Goal: Transaction & Acquisition: Book appointment/travel/reservation

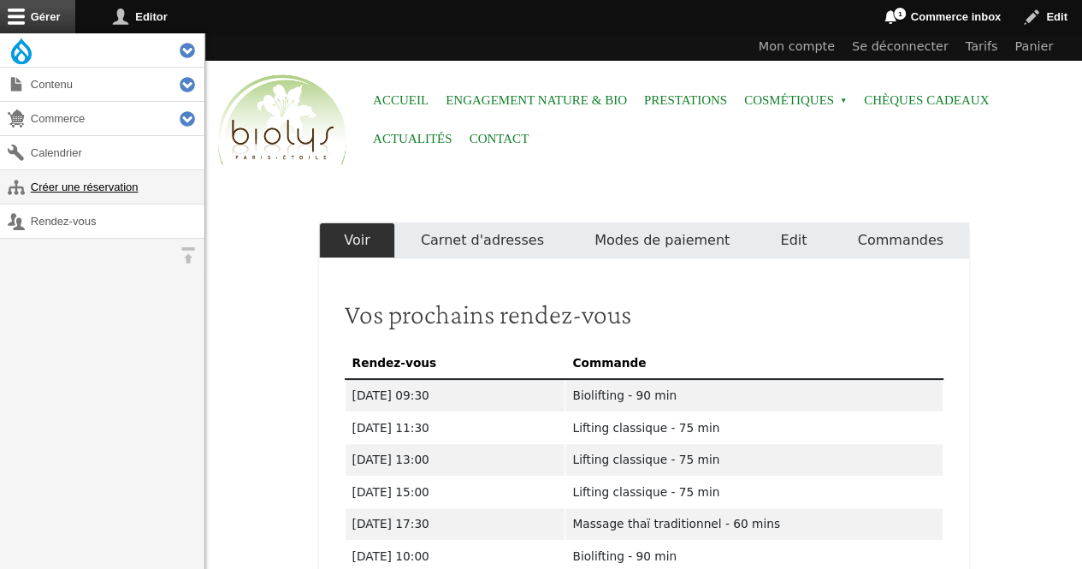
click at [113, 184] on link "Créer une réservation" at bounding box center [102, 186] width 204 height 33
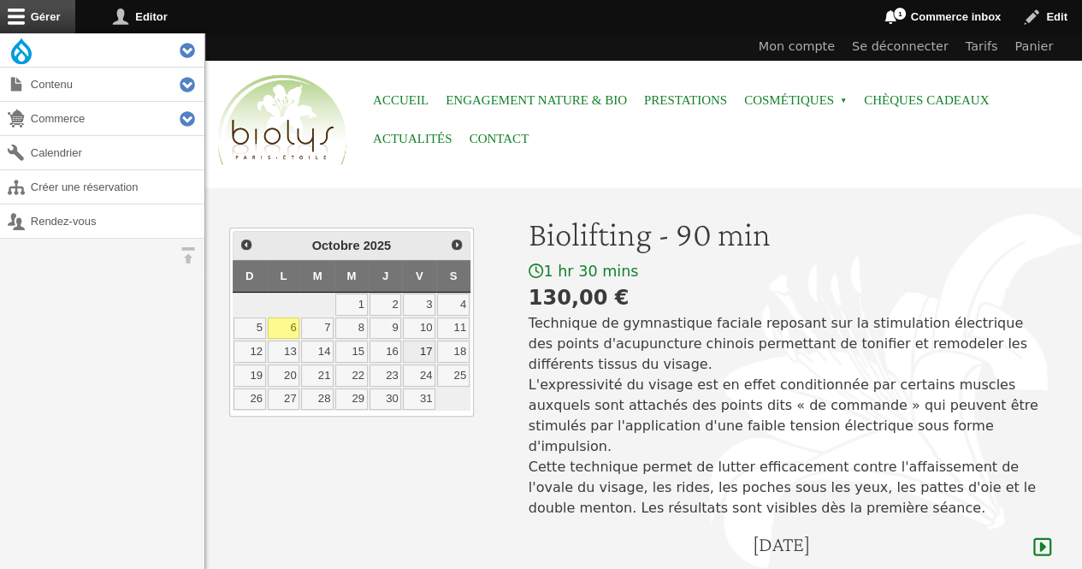
click at [431, 344] on link "17" at bounding box center [419, 351] width 33 height 22
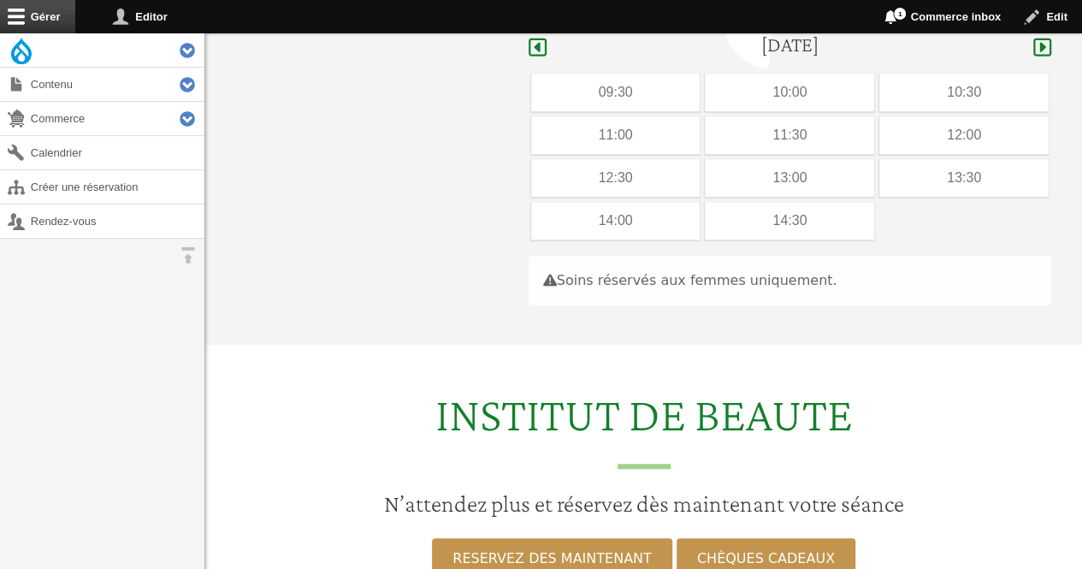
scroll to position [511, 0]
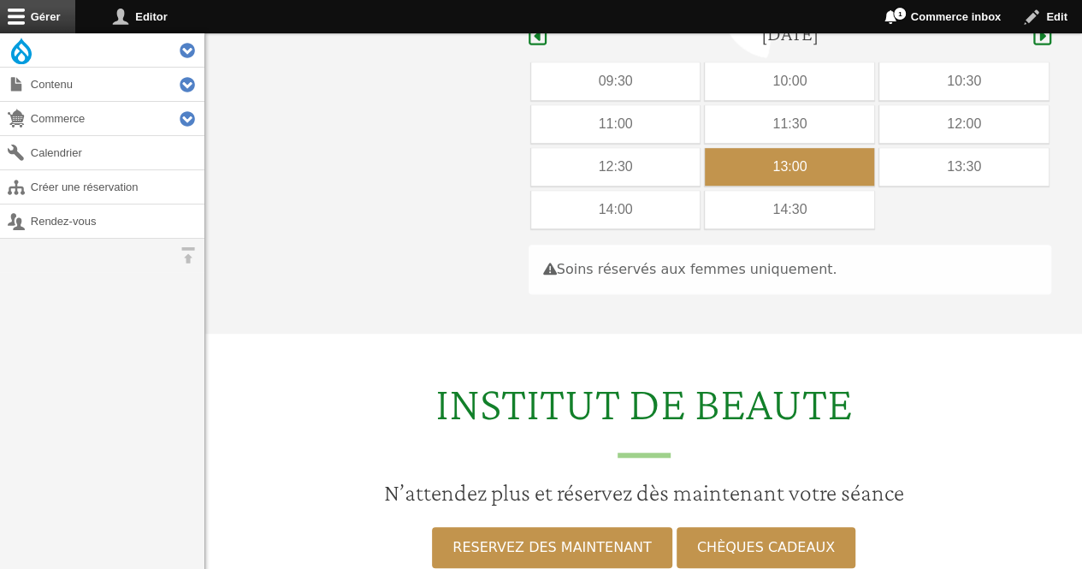
click at [766, 148] on div "13:00" at bounding box center [789, 167] width 169 height 38
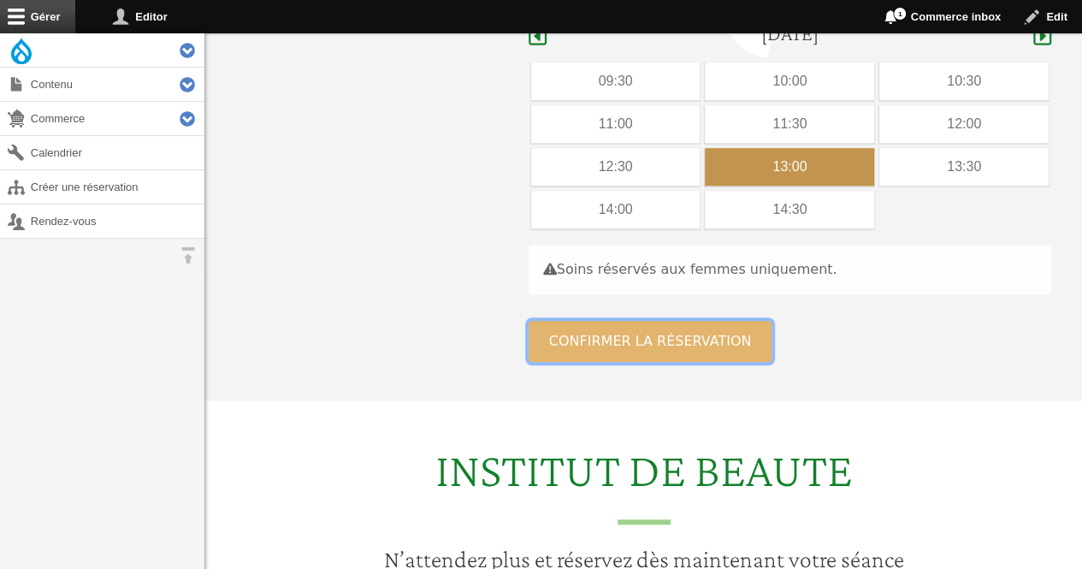
click at [663, 321] on button "Confirmer la réservation" at bounding box center [651, 341] width 244 height 41
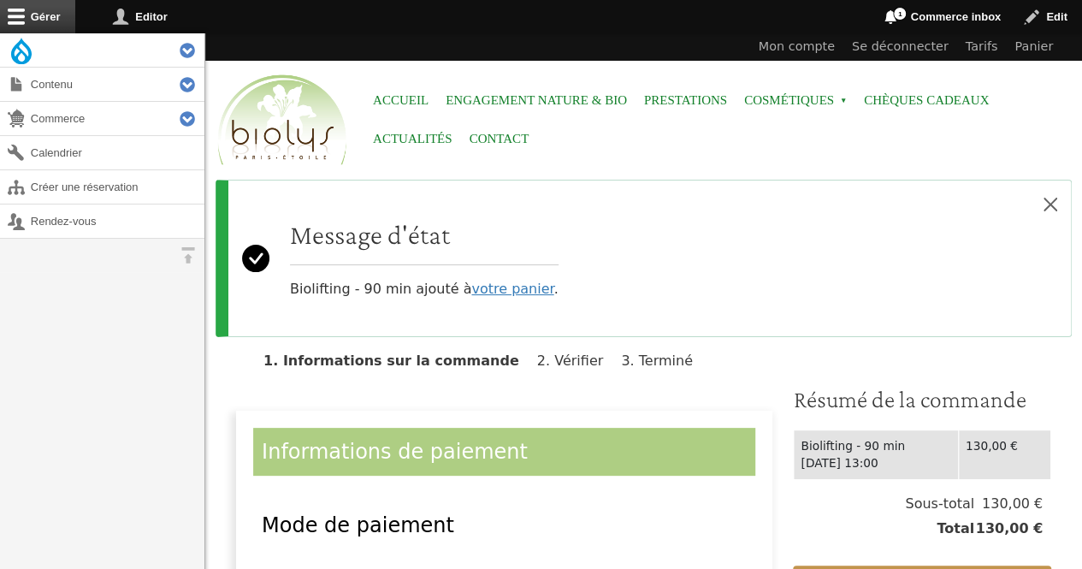
scroll to position [530, 0]
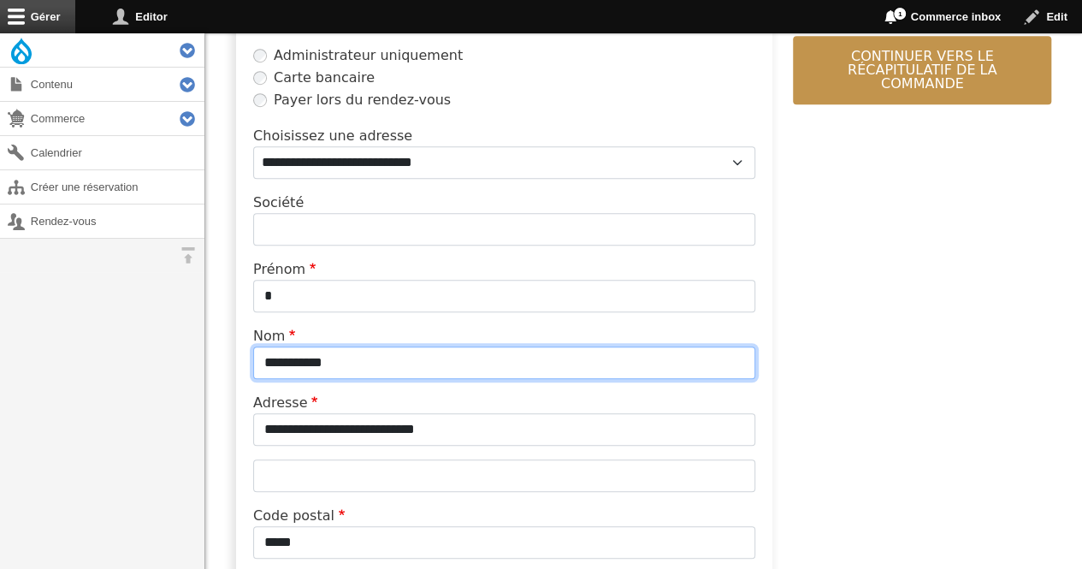
click at [454, 360] on input "**********" at bounding box center [504, 362] width 502 height 33
type input "*"
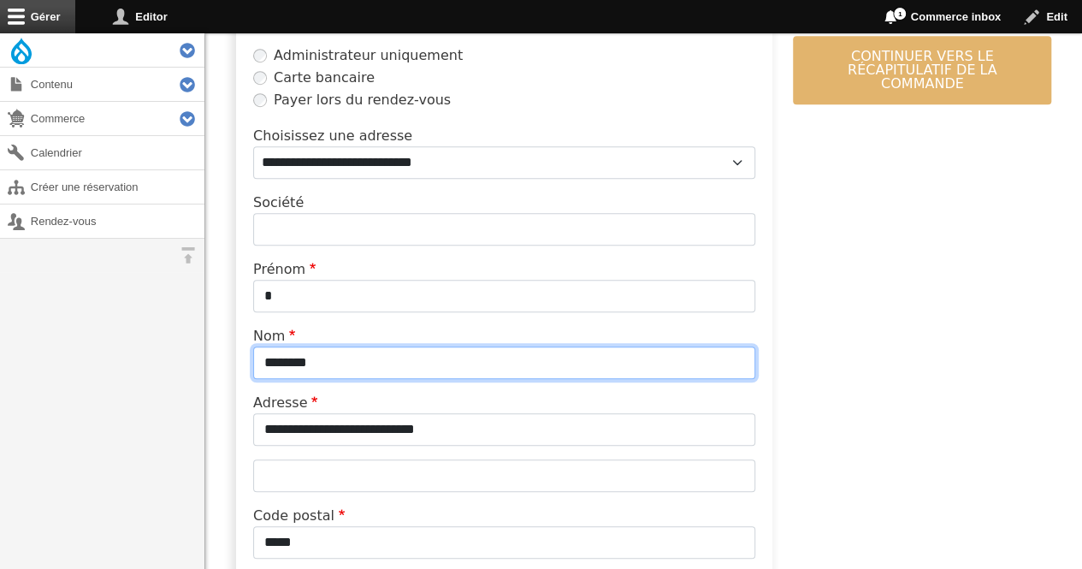
type input "********"
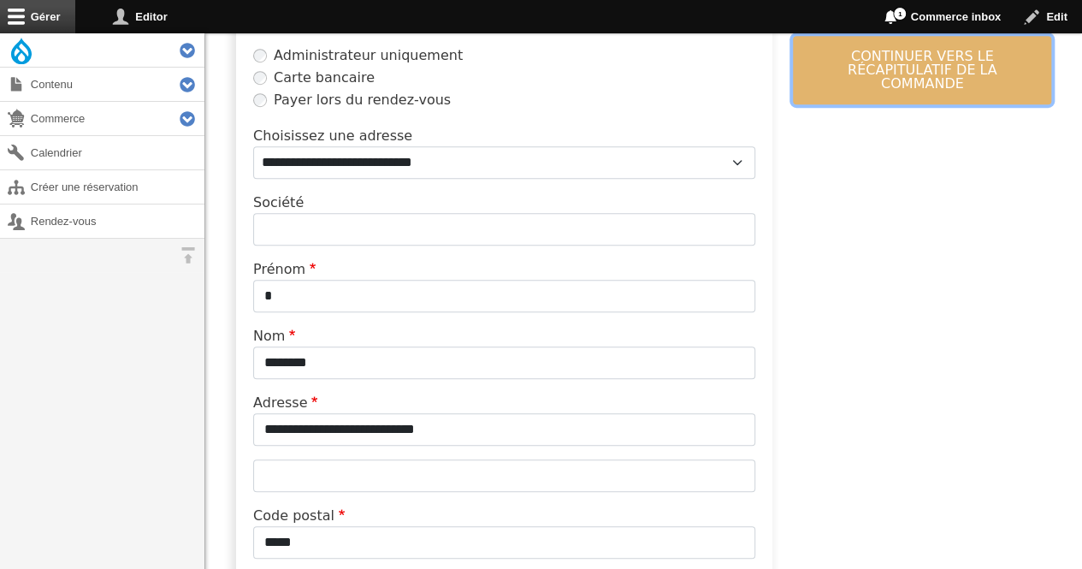
click at [811, 81] on button "Continuer vers le récapitulatif de la commande" at bounding box center [922, 70] width 258 height 68
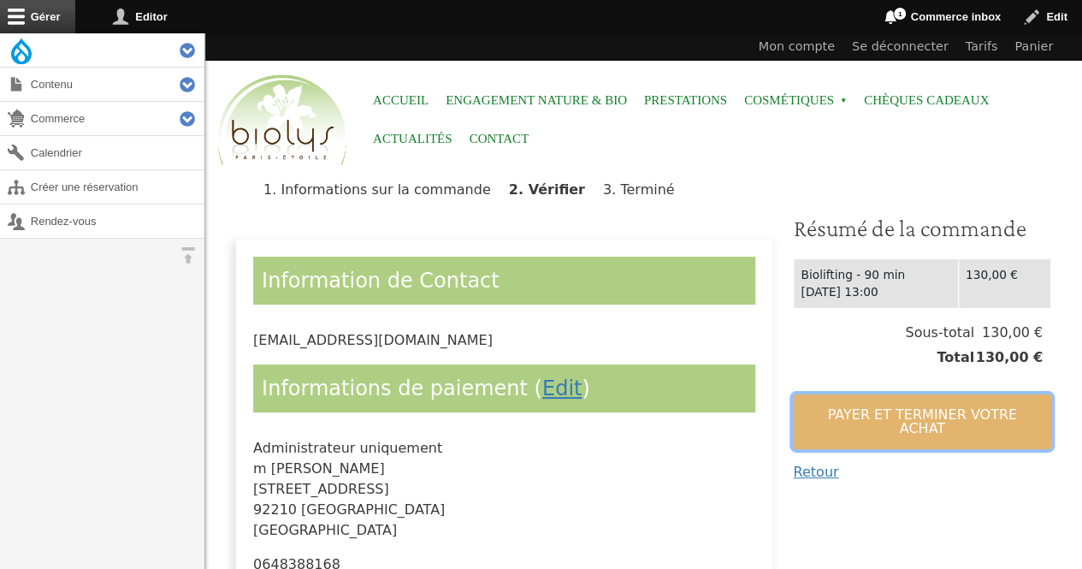
click at [821, 408] on button "Payer et terminer votre achat" at bounding box center [922, 421] width 258 height 55
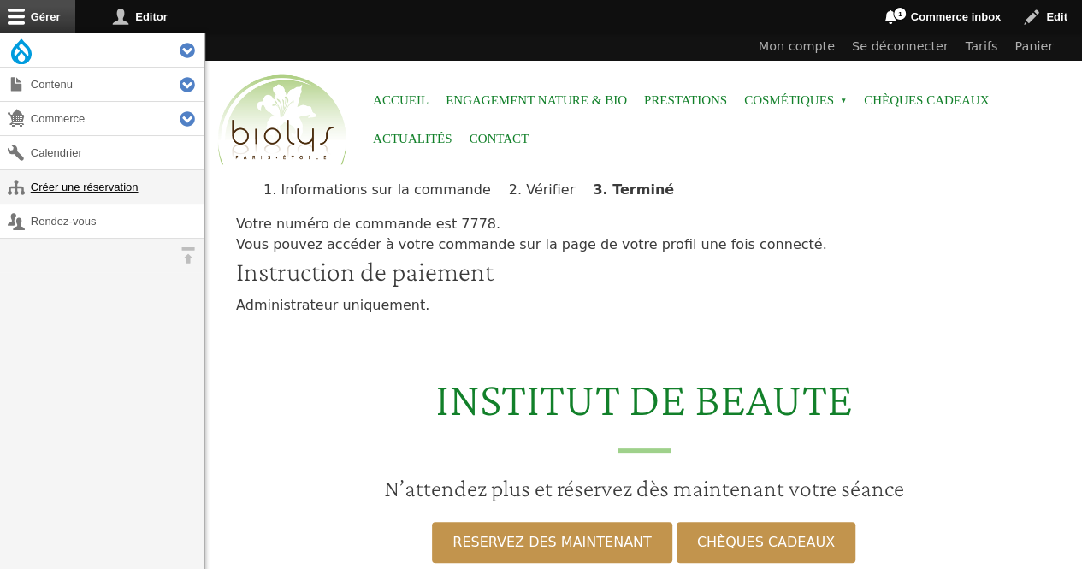
click at [151, 186] on link "Créer une réservation" at bounding box center [102, 186] width 204 height 33
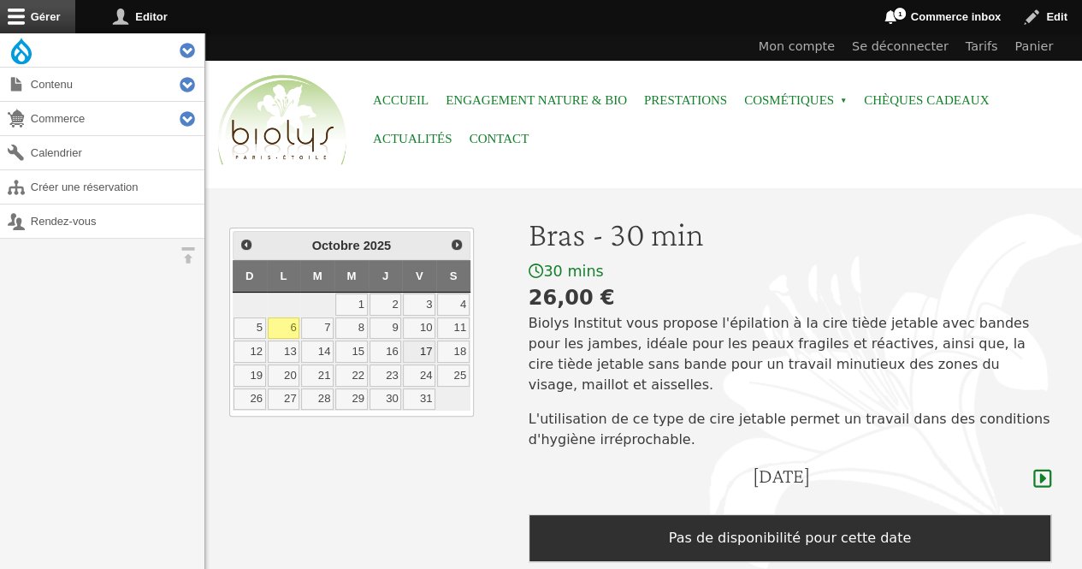
click at [430, 353] on link "17" at bounding box center [419, 351] width 33 height 22
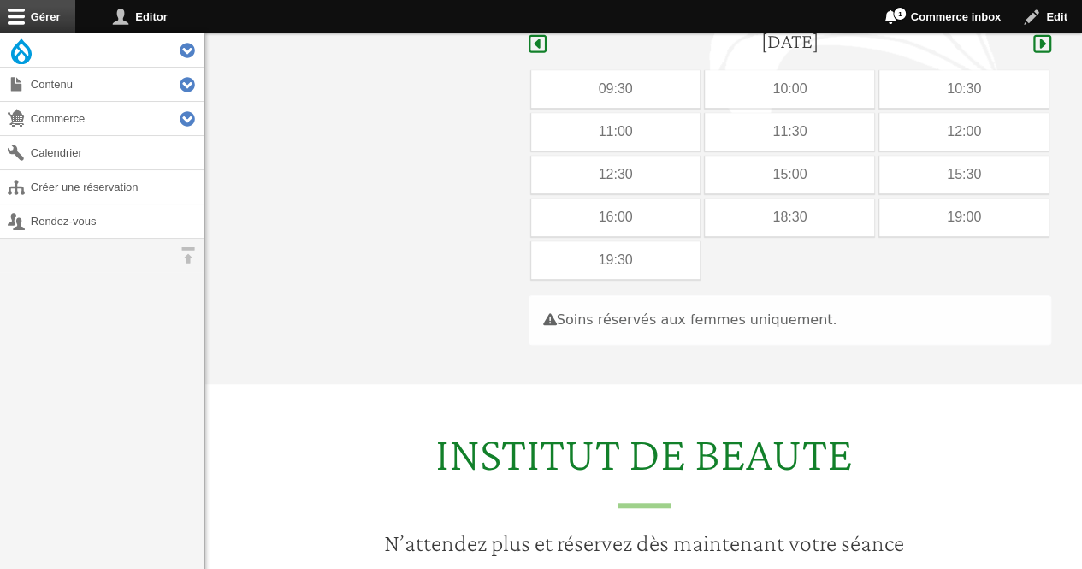
scroll to position [442, 0]
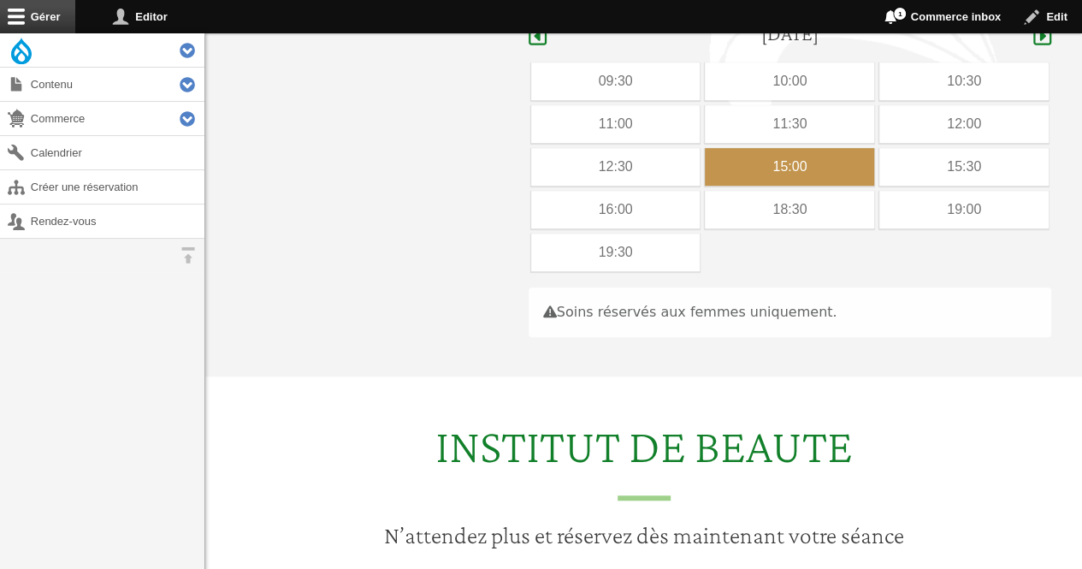
click at [821, 154] on div "15:00" at bounding box center [789, 167] width 169 height 38
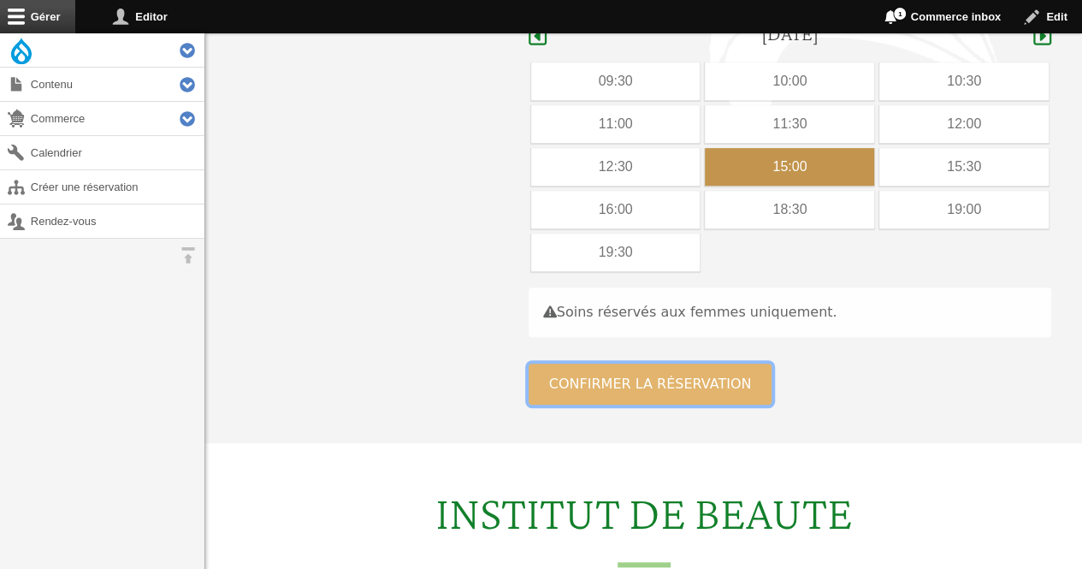
click at [613, 364] on button "Confirmer la réservation" at bounding box center [651, 384] width 244 height 41
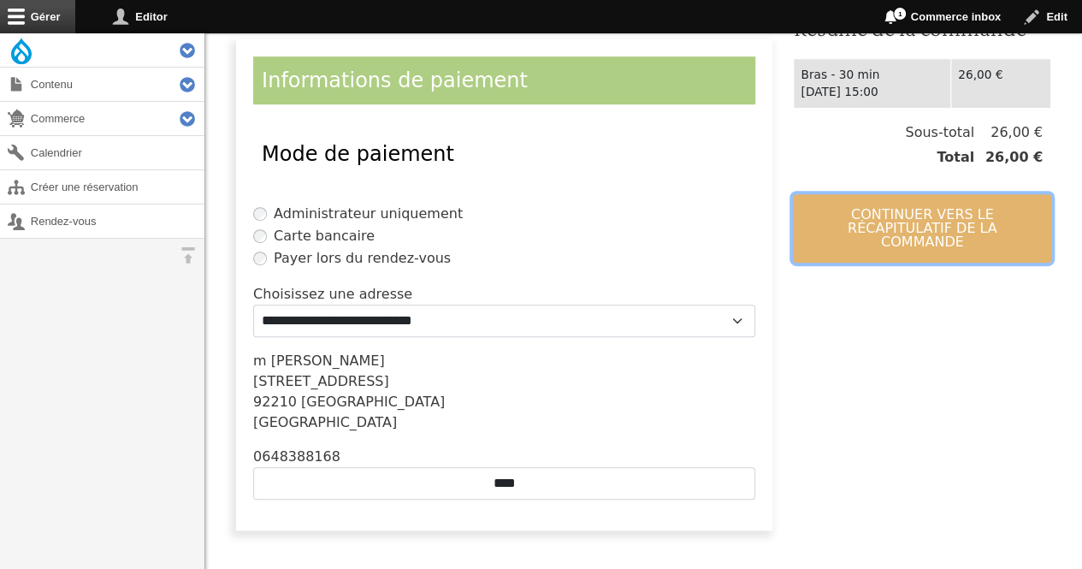
click at [859, 242] on button "Continuer vers le récapitulatif de la commande" at bounding box center [922, 228] width 258 height 68
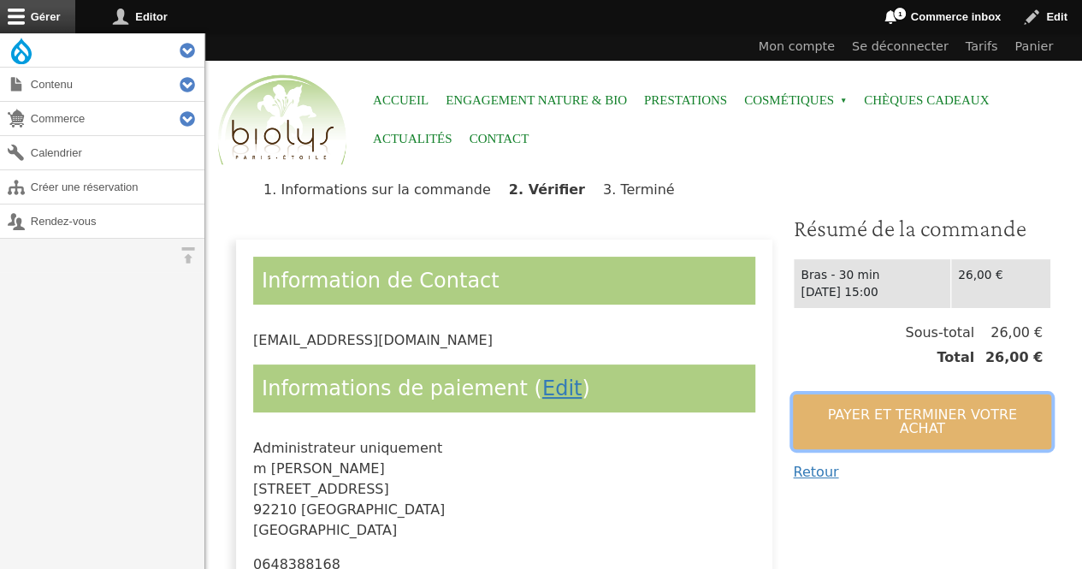
click at [808, 419] on button "Payer et terminer votre achat" at bounding box center [922, 421] width 258 height 55
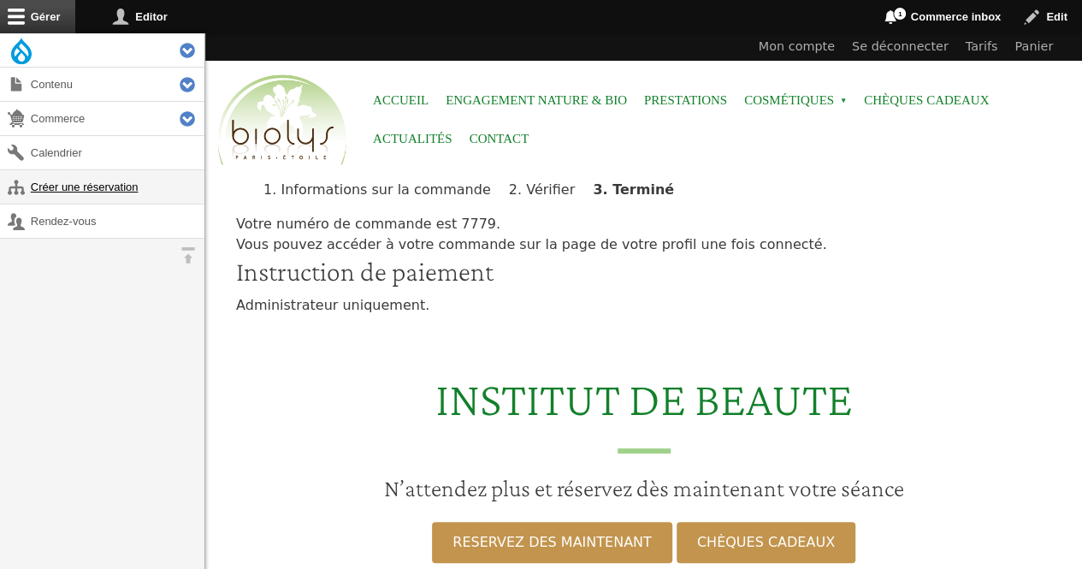
click at [110, 180] on link "Créer une réservation" at bounding box center [102, 186] width 204 height 33
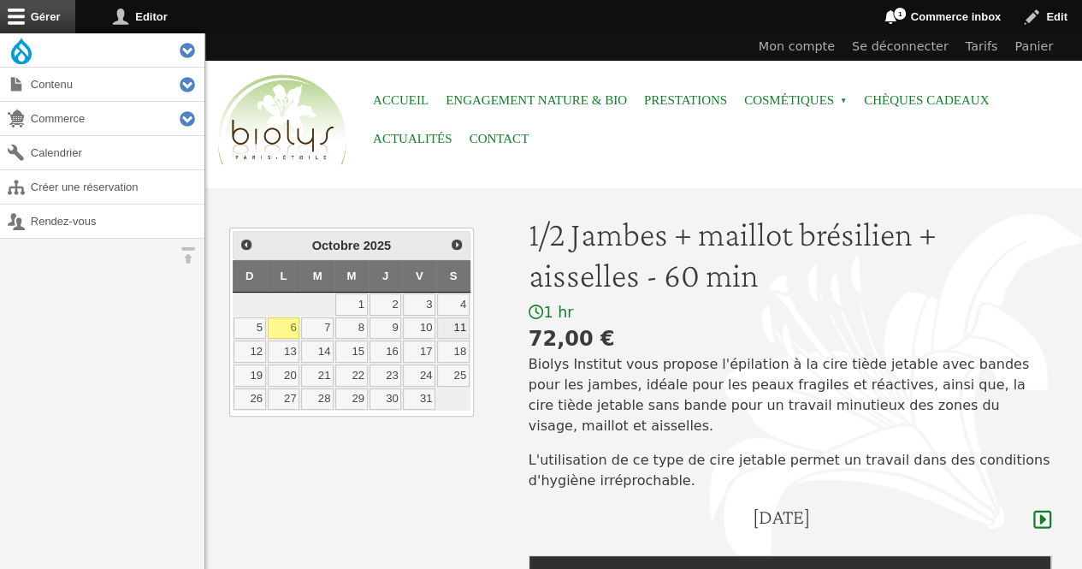
click at [463, 328] on link "11" at bounding box center [453, 328] width 33 height 22
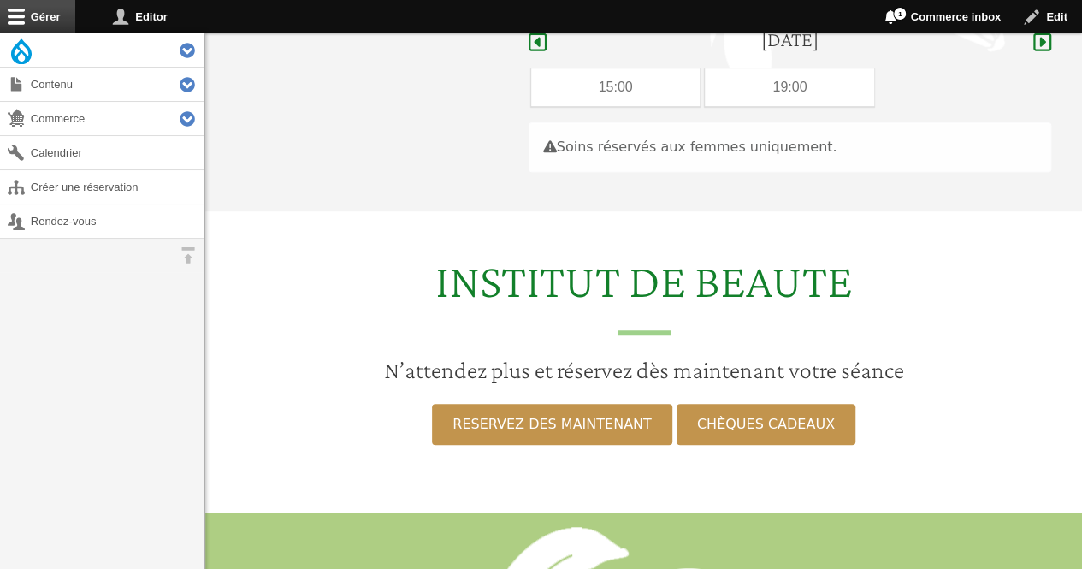
scroll to position [483, 0]
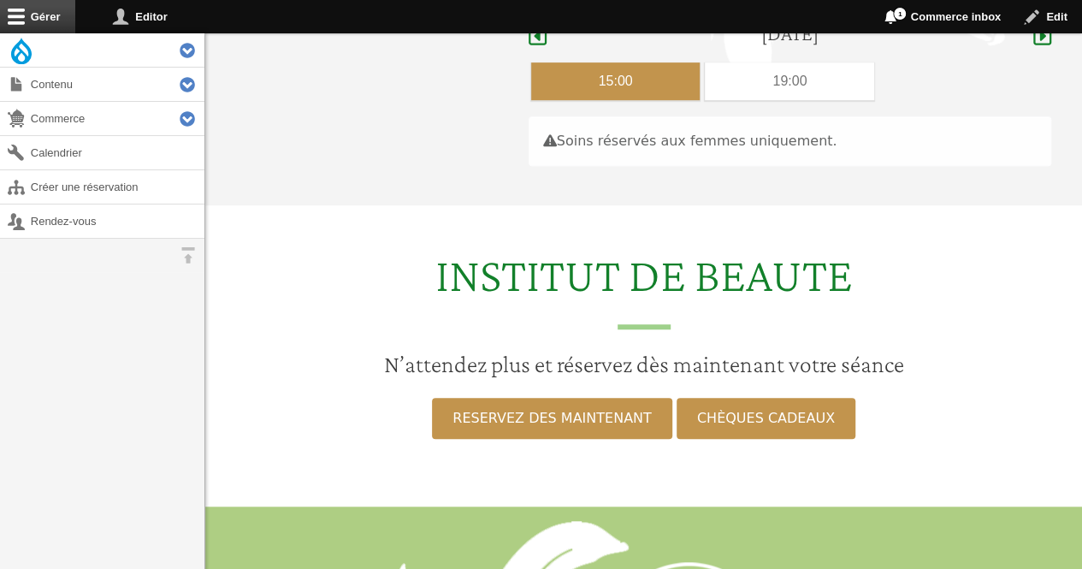
click at [631, 62] on div "15:00" at bounding box center [615, 81] width 169 height 38
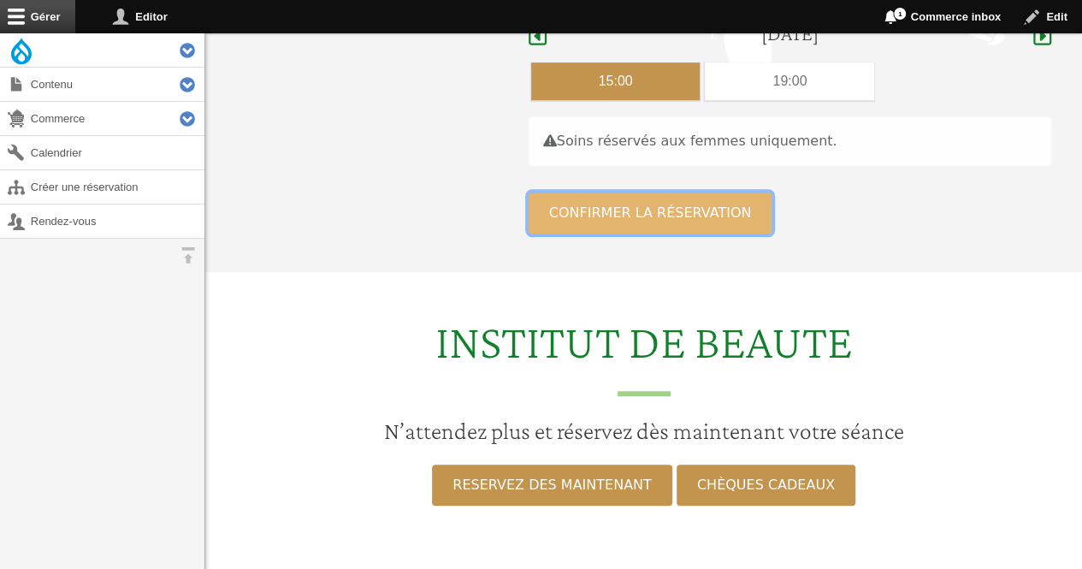
click at [616, 192] on button "Confirmer la réservation" at bounding box center [651, 212] width 244 height 41
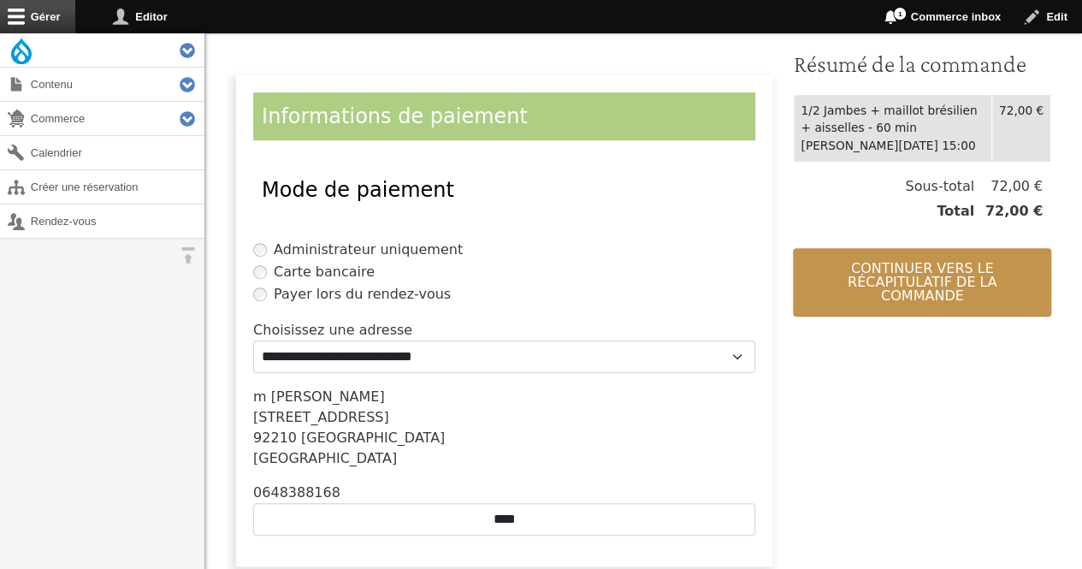
scroll to position [345, 0]
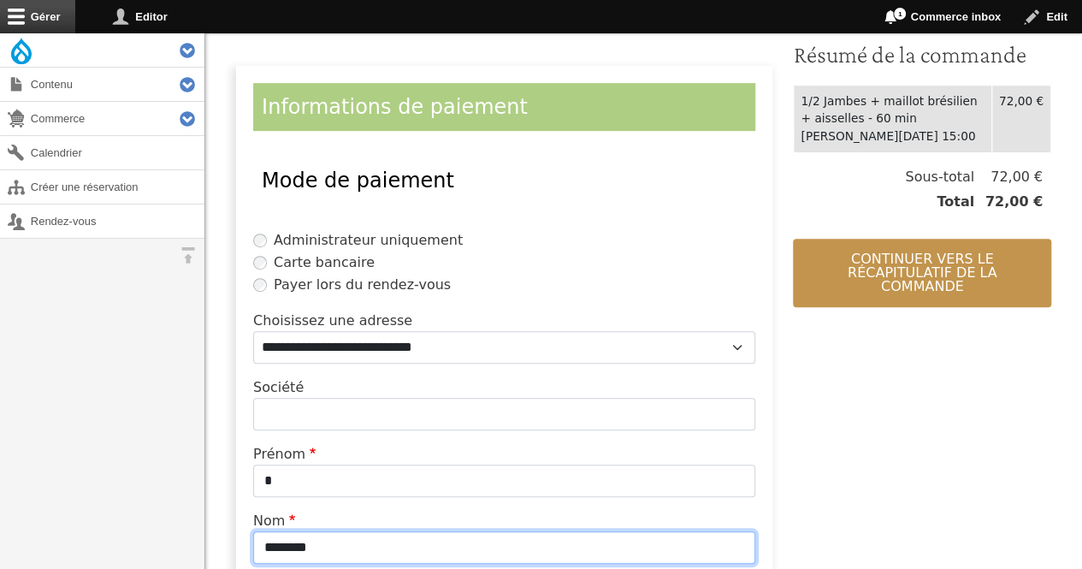
click at [363, 548] on input "********" at bounding box center [504, 547] width 502 height 33
type input "*"
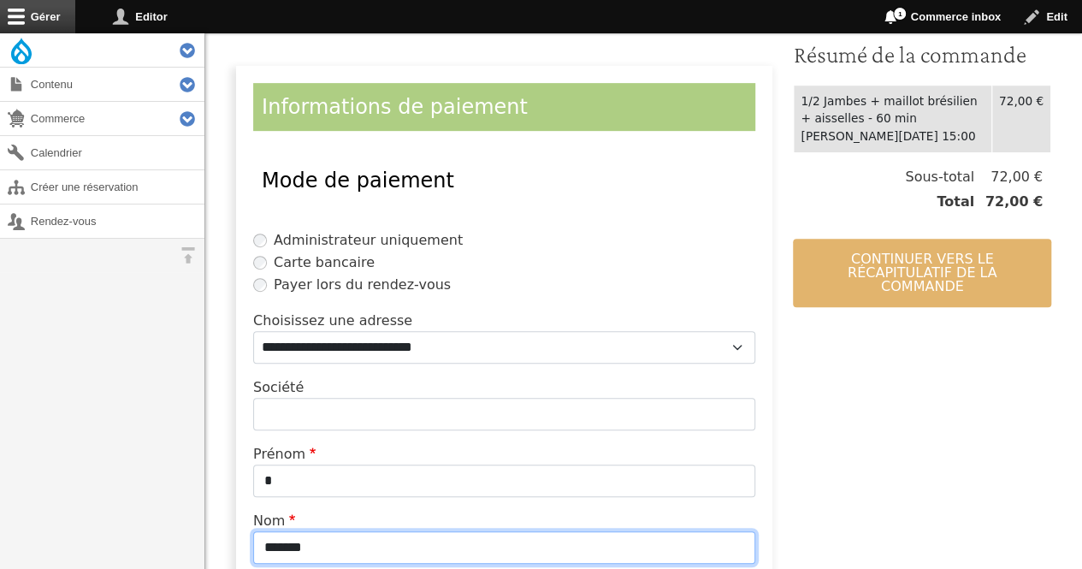
type input "*******"
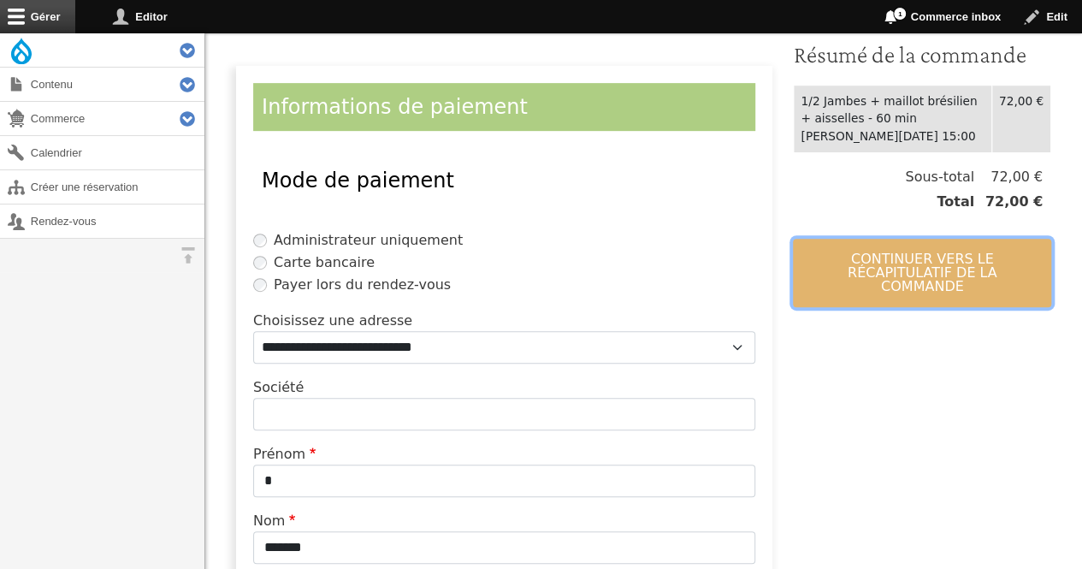
click at [873, 283] on button "Continuer vers le récapitulatif de la commande" at bounding box center [922, 273] width 258 height 68
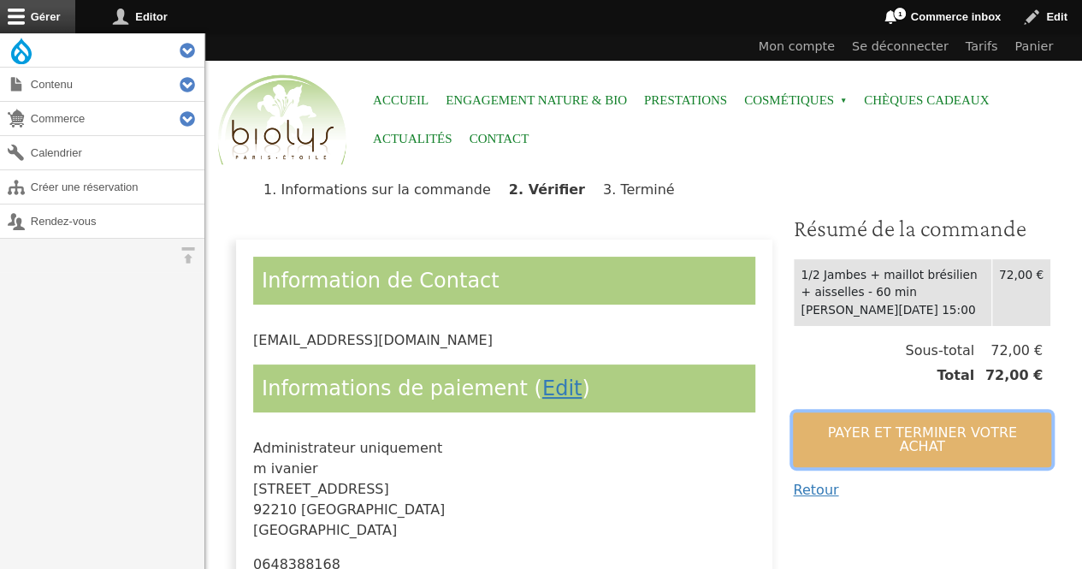
click at [806, 432] on button "Payer et terminer votre achat" at bounding box center [922, 439] width 258 height 55
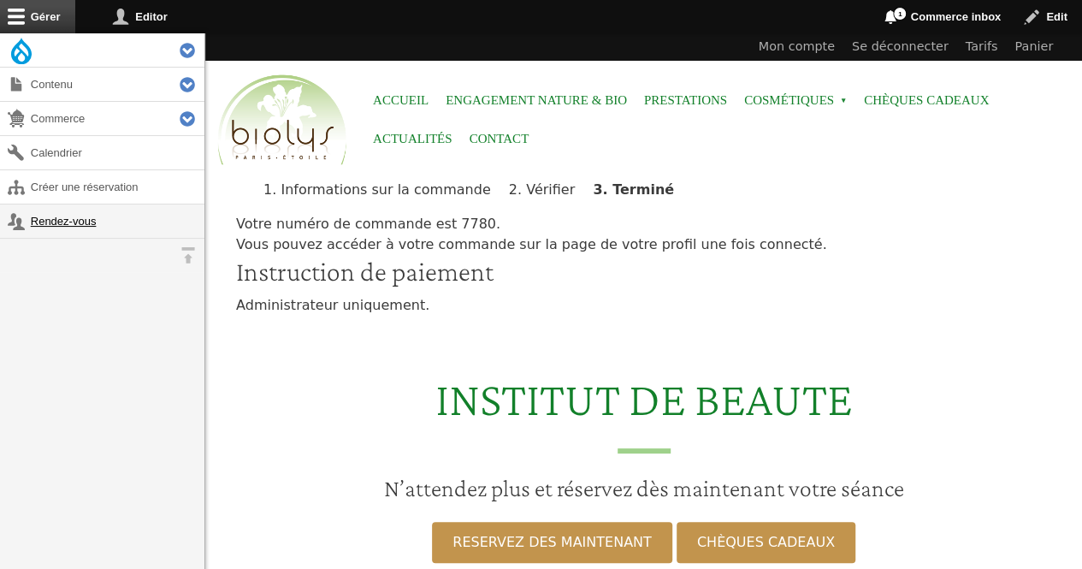
click at [50, 210] on link "Rendez-vous" at bounding box center [102, 220] width 204 height 33
